Goal: Task Accomplishment & Management: Manage account settings

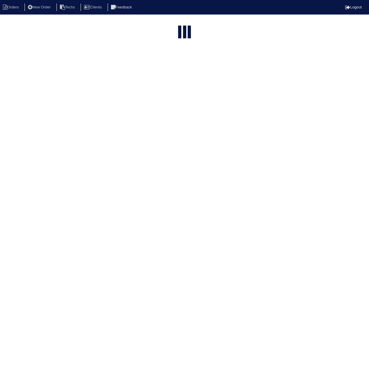
select select "15"
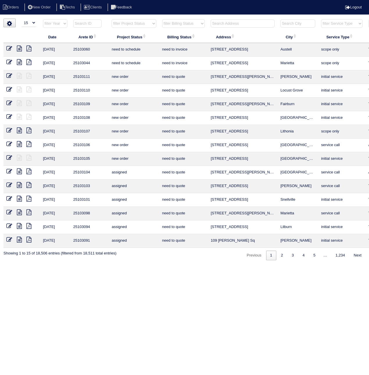
click at [85, 24] on input "text" at bounding box center [87, 23] width 28 height 8
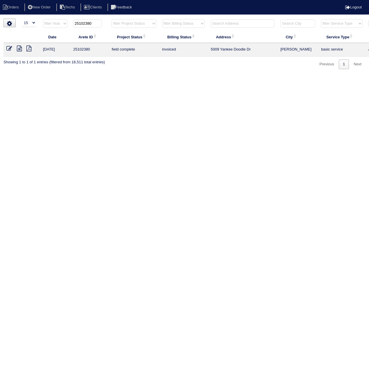
type input "25102380"
click at [9, 51] on icon at bounding box center [9, 49] width 6 height 6
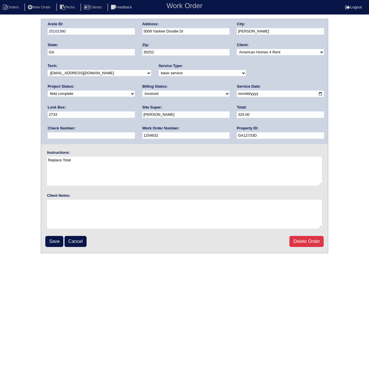
click at [142, 95] on select "need to quote quoted need to invoice invoiced paid warranty purchase order need…" at bounding box center [185, 94] width 87 height 6
select select "paid"
click at [142, 91] on select "need to quote quoted need to invoice invoiced paid warranty purchase order need…" at bounding box center [185, 94] width 87 height 6
click at [135, 132] on input "text" at bounding box center [91, 135] width 87 height 7
paste input "082225A"
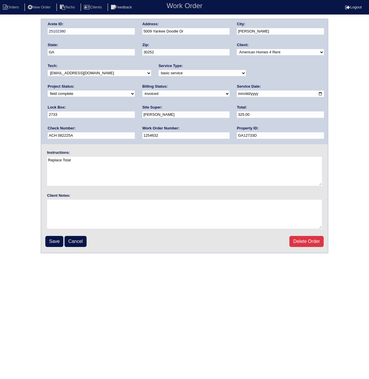
drag, startPoint x: 271, startPoint y: 113, endPoint x: 238, endPoint y: 114, distance: 33.4
click at [135, 132] on input "ACH 082225A" at bounding box center [91, 135] width 87 height 7
type input "ACH 082225A"
click at [52, 242] on input "Save" at bounding box center [54, 241] width 18 height 11
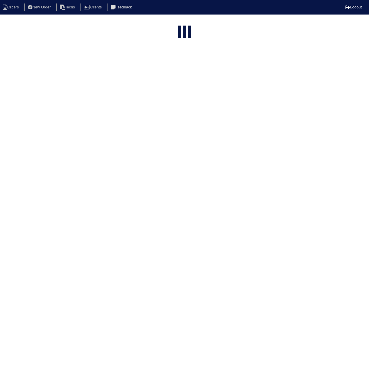
select select "15"
